Goal: Task Accomplishment & Management: Use online tool/utility

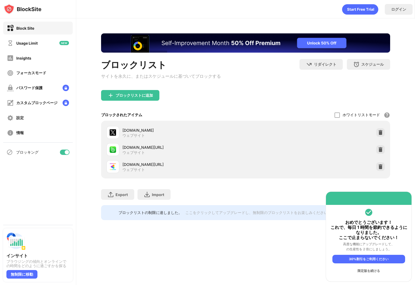
click at [66, 151] on div at bounding box center [67, 152] width 4 height 4
